Goal: Browse casually: Explore the website without a specific task or goal

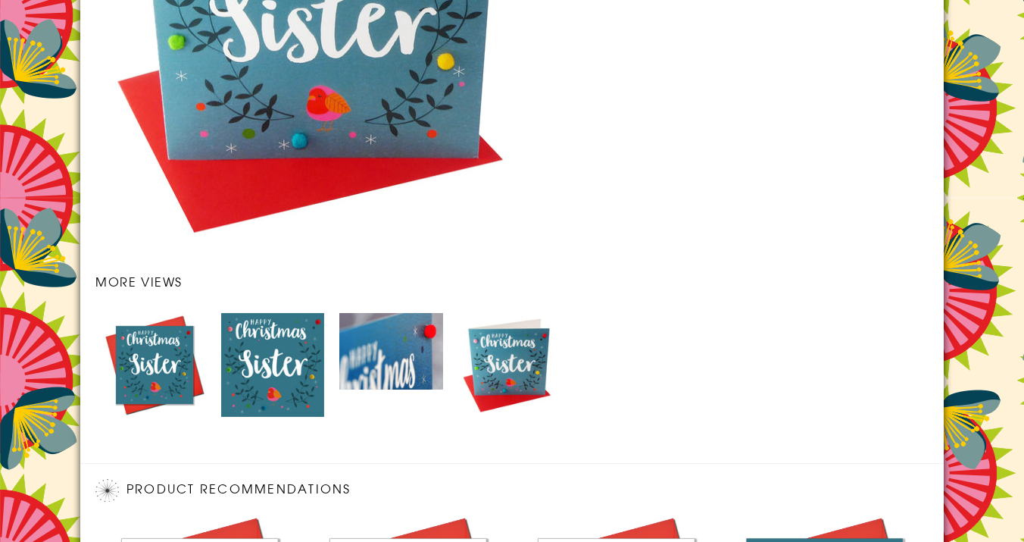
scroll to position [2166, 0]
